Goal: Information Seeking & Learning: Ask a question

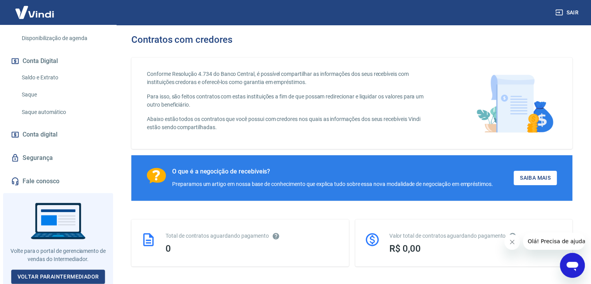
scroll to position [233, 0]
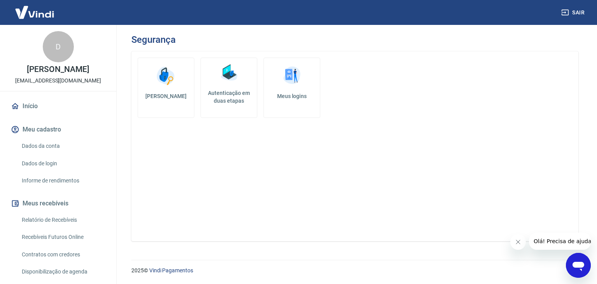
click at [302, 91] on link "Meus logins" at bounding box center [291, 88] width 57 height 60
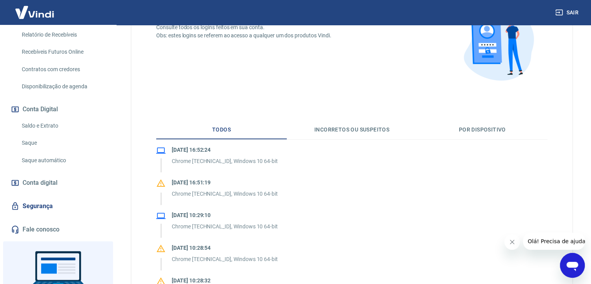
scroll to position [194, 0]
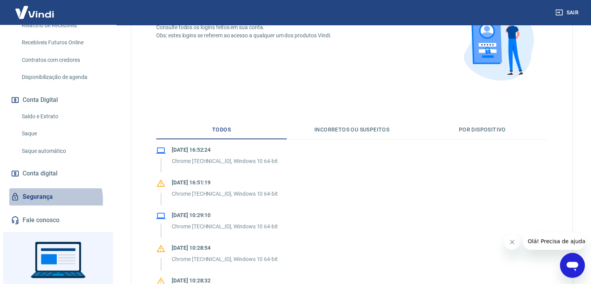
click at [46, 200] on link "Segurança" at bounding box center [58, 196] width 98 height 17
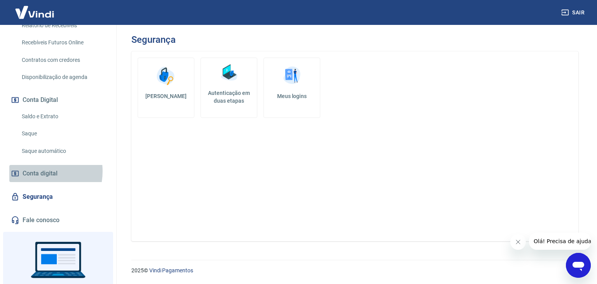
click at [37, 171] on span "Conta digital" at bounding box center [40, 173] width 35 height 11
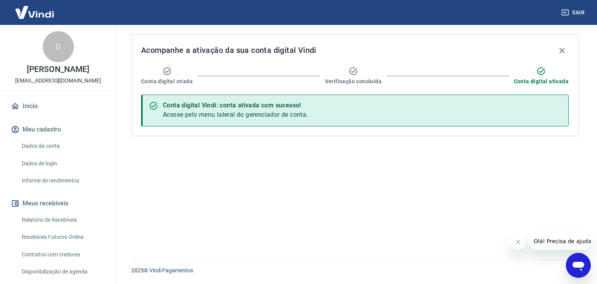
click at [582, 263] on icon "Abrir janela de mensagens" at bounding box center [578, 266] width 12 height 9
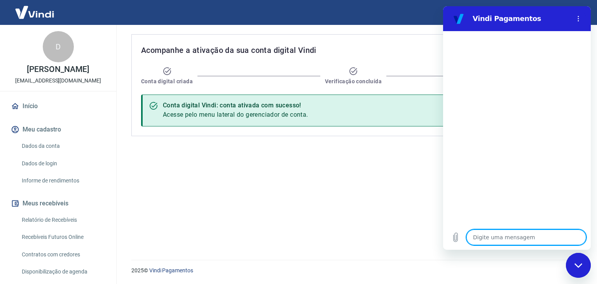
click at [482, 235] on textarea at bounding box center [526, 237] width 120 height 16
type textarea "C"
type textarea "x"
type textarea "Co"
type textarea "x"
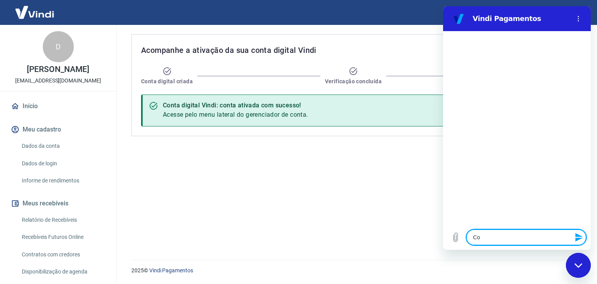
type textarea "Com"
type textarea "x"
type textarea "Como"
type textarea "x"
type textarea "Como"
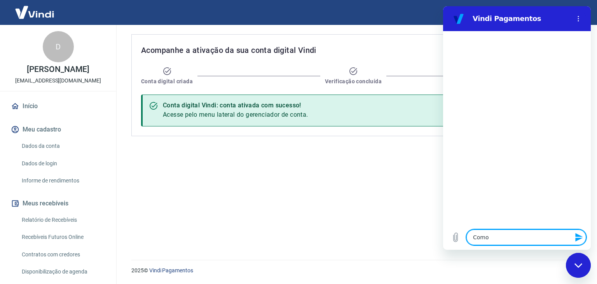
type textarea "x"
type textarea "Como c"
type textarea "x"
type textarea "Como ca"
type textarea "x"
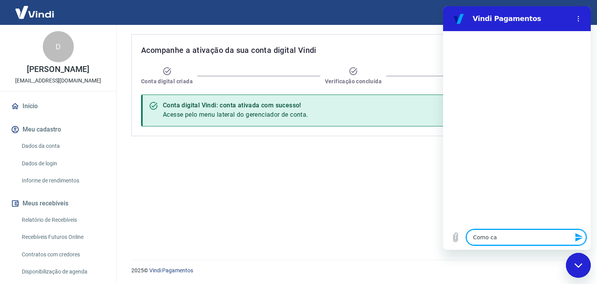
type textarea "Como cad"
type textarea "x"
type textarea "Como cada"
type textarea "x"
type textarea "Como cadas"
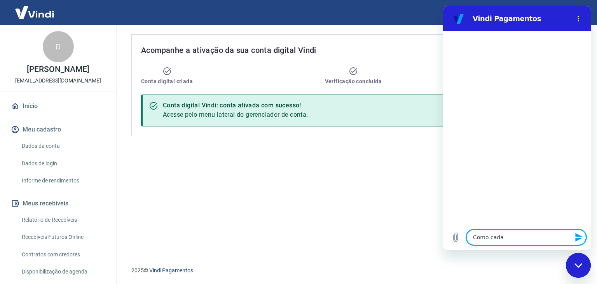
type textarea "x"
type textarea "Como cadast"
type textarea "x"
type textarea "Como cadastr"
type textarea "x"
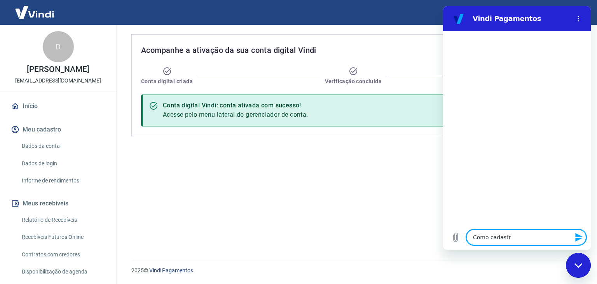
type textarea "Como cadastro"
type textarea "x"
type textarea "Como cadastro"
type textarea "x"
type textarea "Como cadastro u"
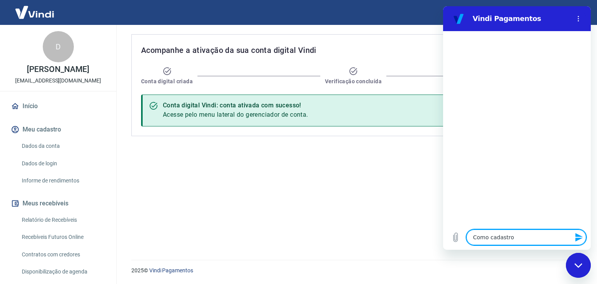
type textarea "x"
type textarea "Como cadastro um"
type textarea "x"
type textarea "Como cadastro um"
type textarea "x"
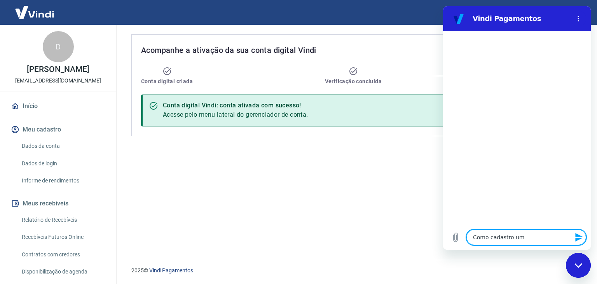
type textarea "Como cadastro um u"
type textarea "x"
type textarea "Como cadastro um us"
type textarea "x"
type textarea "Como cadastro um usu"
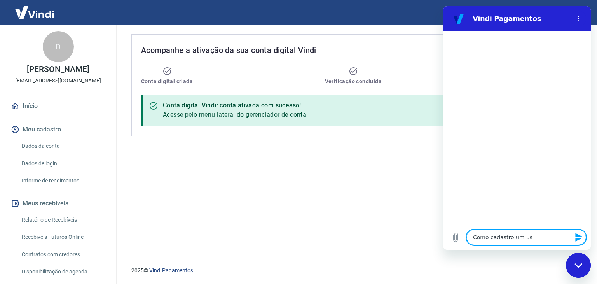
type textarea "x"
type textarea "Como cadastro um usua"
type textarea "x"
type textarea "Como cadastro um usuar"
type textarea "x"
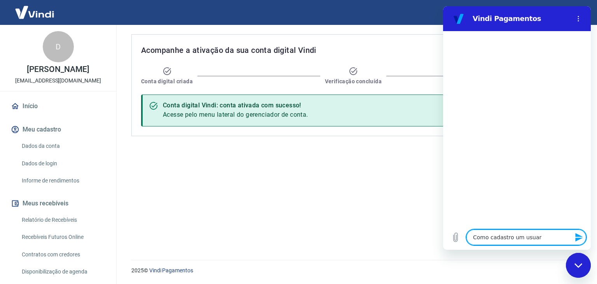
type textarea "Como cadastro um usuari"
type textarea "x"
type textarea "Como cadastro um usuario"
type textarea "x"
type textarea "Como cadastro um usuario?"
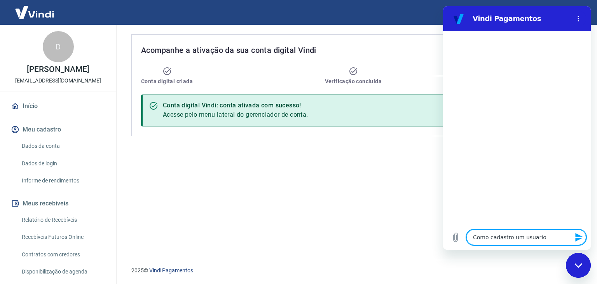
type textarea "x"
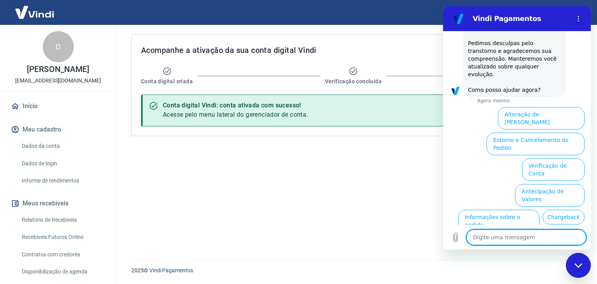
scroll to position [194, 0]
click at [580, 19] on icon "Menu de opções" at bounding box center [578, 19] width 6 height 6
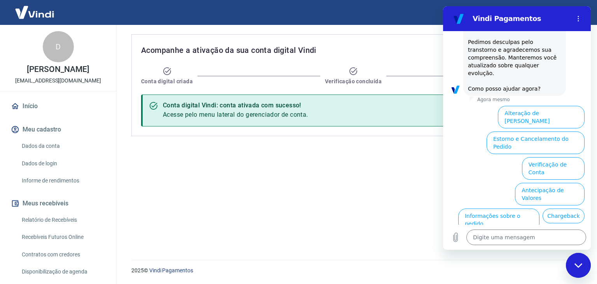
click at [316, 178] on div "Acompanhe a ativação da sua conta digital Vindi Conta digital criada Verificaçã…" at bounding box center [355, 137] width 466 height 225
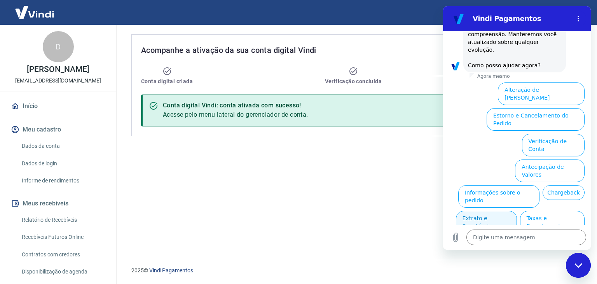
scroll to position [218, 0]
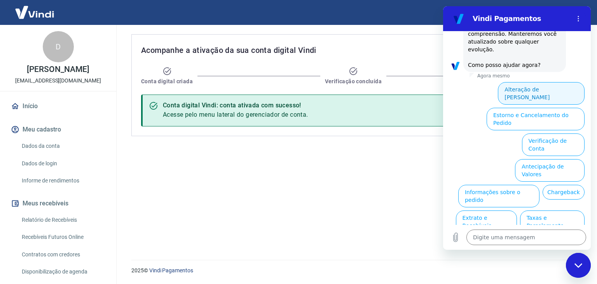
click at [529, 82] on button "Alteração de [PERSON_NAME]" at bounding box center [541, 93] width 87 height 23
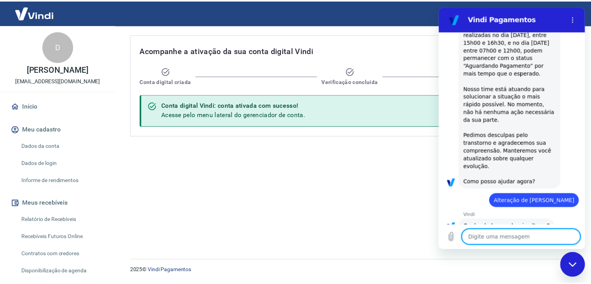
scroll to position [174, 0]
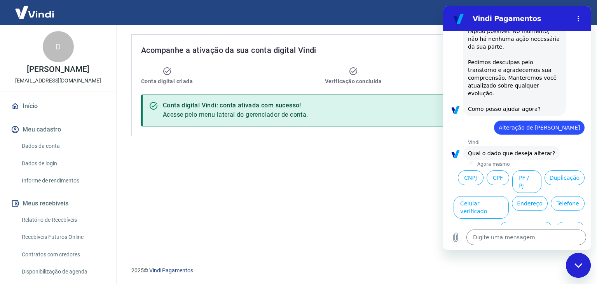
click at [228, 195] on div "Acompanhe a ativação da sua conta digital Vindi Conta digital criada Verificaçã…" at bounding box center [355, 137] width 466 height 225
click at [31, 107] on link "Início" at bounding box center [58, 106] width 98 height 17
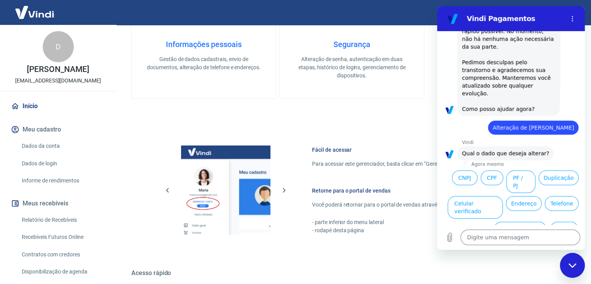
scroll to position [233, 0]
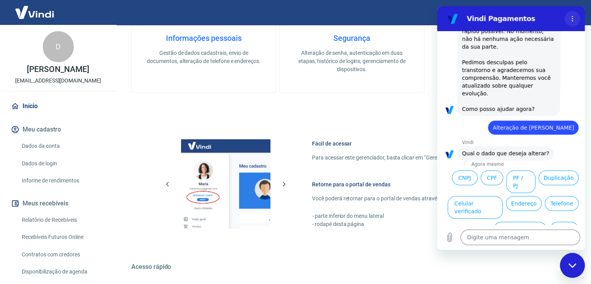
click at [571, 21] on icon "Menu de opções" at bounding box center [572, 19] width 6 height 6
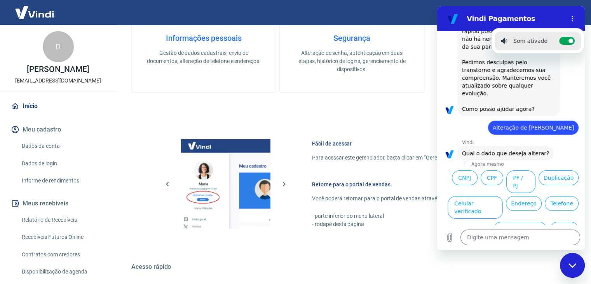
click at [406, 103] on div "Bem-vindo(a) ao gerenciador de conta Vindi Aqui você pode consultar e atualizar…" at bounding box center [351, 72] width 441 height 531
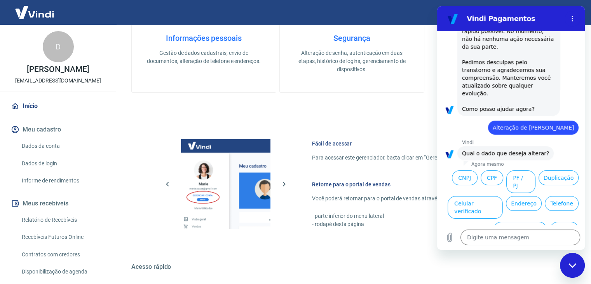
click at [573, 261] on div "Fechar janela de mensagens" at bounding box center [572, 264] width 23 height 23
type textarea "x"
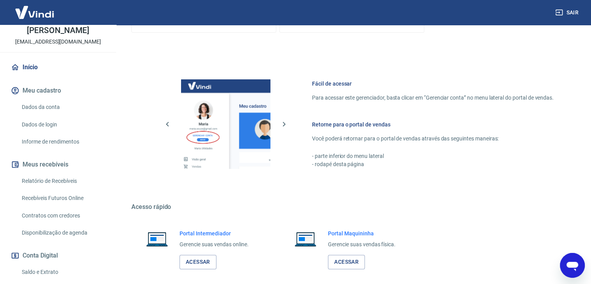
scroll to position [291, 0]
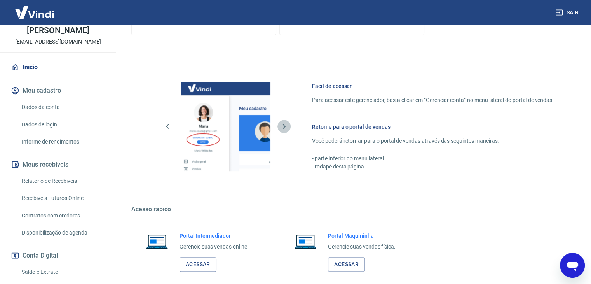
click at [285, 126] on icon "button" at bounding box center [284, 126] width 3 height 5
click at [280, 129] on icon "button" at bounding box center [283, 126] width 9 height 9
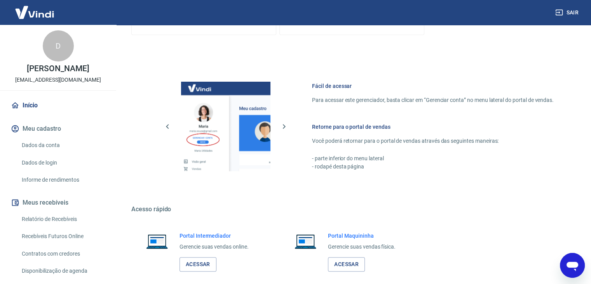
scroll to position [0, 0]
click at [25, 105] on link "Início" at bounding box center [58, 106] width 98 height 17
click at [32, 107] on link "Início" at bounding box center [58, 106] width 98 height 17
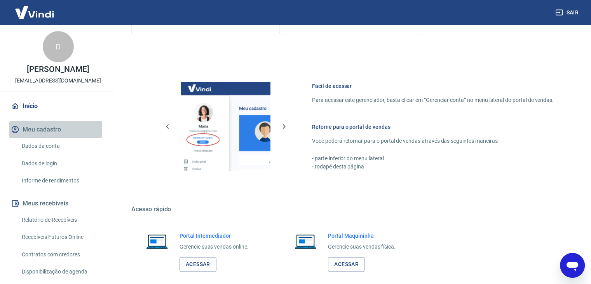
click at [43, 130] on button "Meu cadastro" at bounding box center [58, 129] width 98 height 17
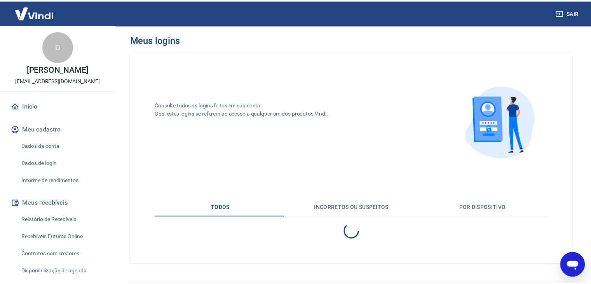
scroll to position [16, 0]
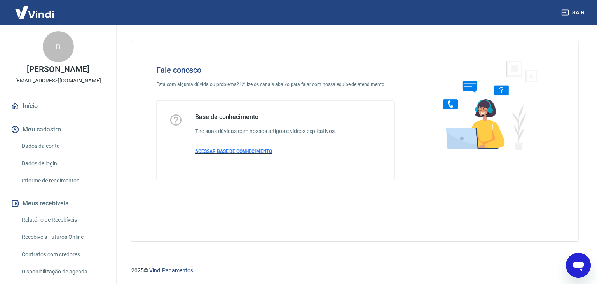
click at [258, 151] on span "ACESSAR BASE DE CONHECIMENTO" at bounding box center [233, 150] width 77 height 5
